Goal: Check status: Check status

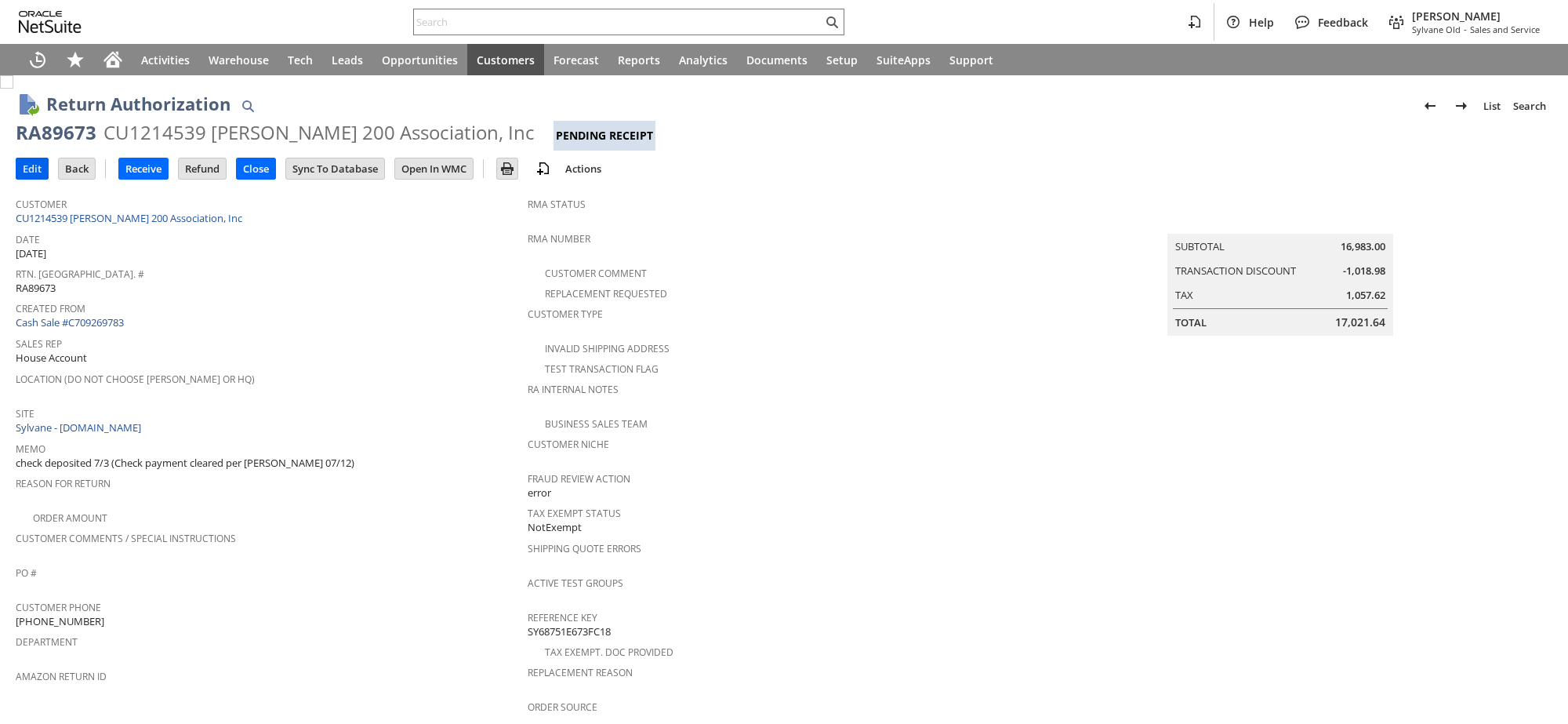
click at [27, 174] on input "Edit" at bounding box center [32, 169] width 31 height 20
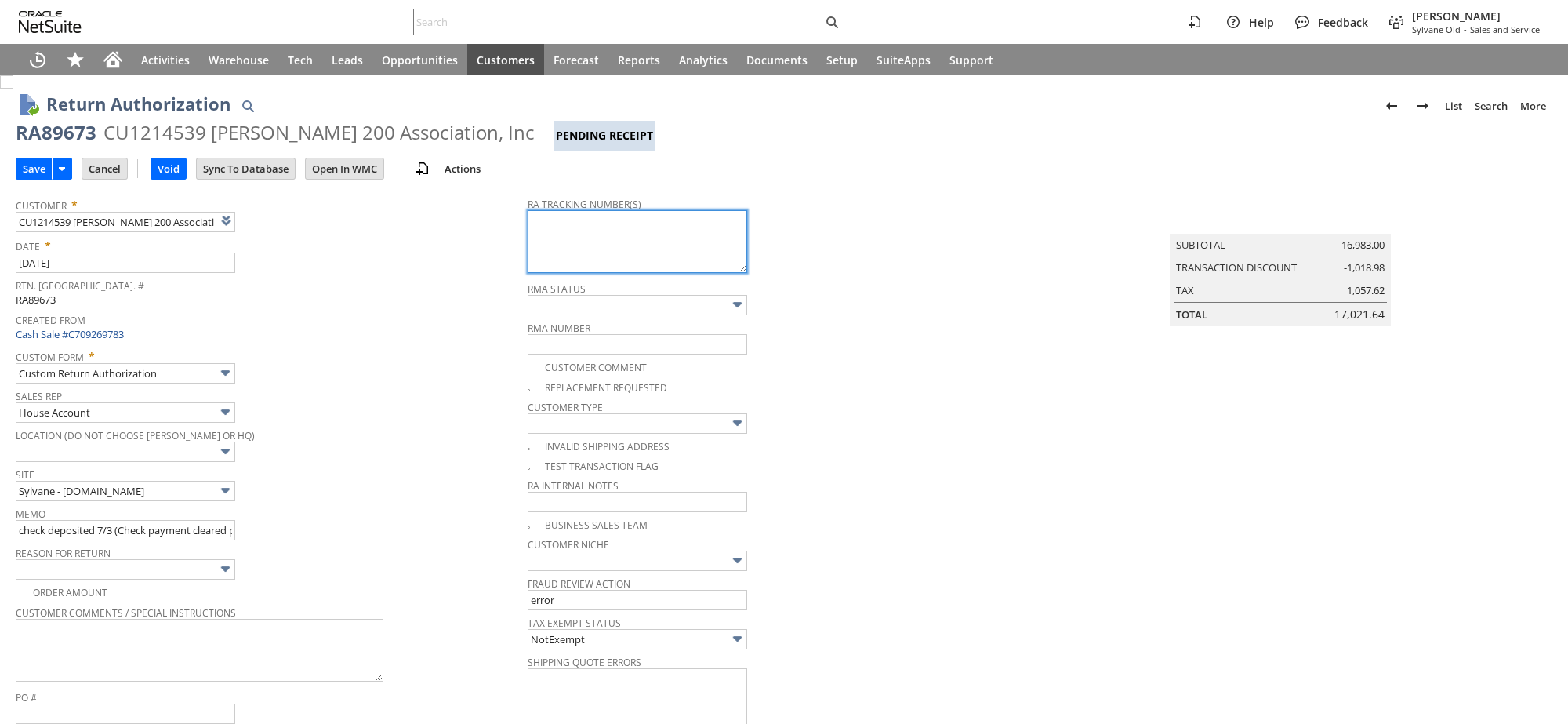
click at [561, 226] on textarea at bounding box center [637, 242] width 219 height 62
click at [570, 222] on textarea at bounding box center [637, 242] width 219 height 62
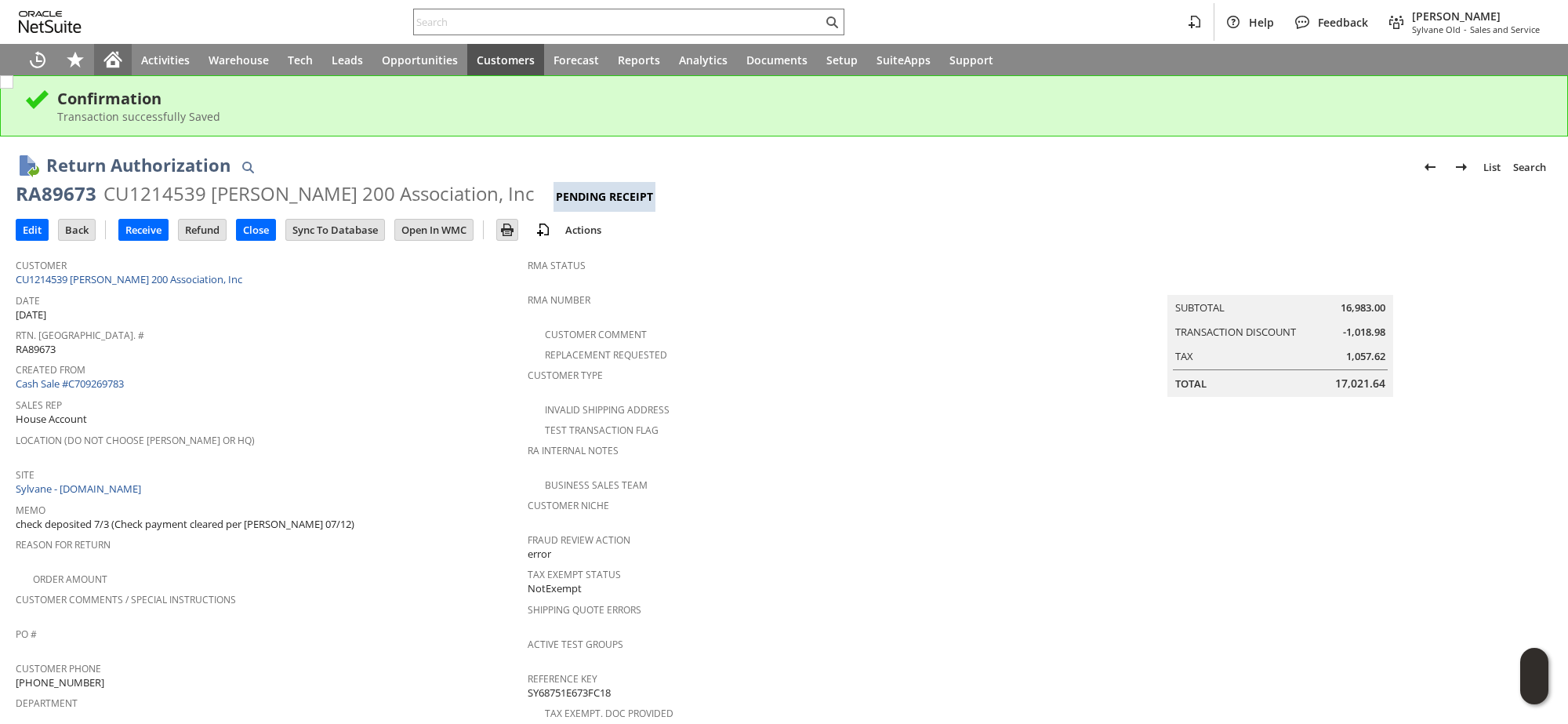
click at [110, 73] on div "Home" at bounding box center [113, 59] width 38 height 31
